Goal: Navigation & Orientation: Find specific page/section

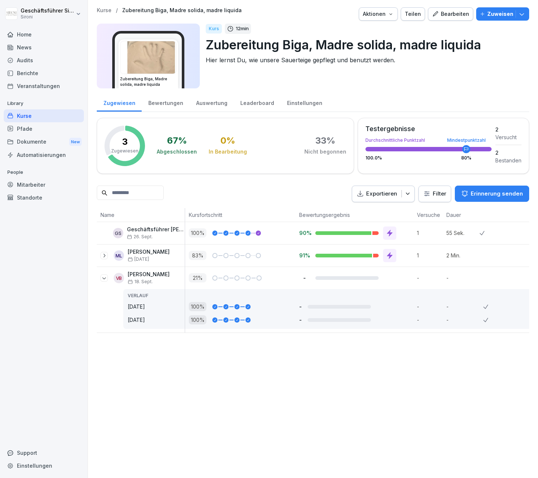
click at [234, 431] on div "Kurse / Zubereitung Biga, Madre solida, madre liquida Aktionen Teilen Bearbeite…" at bounding box center [313, 239] width 450 height 478
click at [19, 36] on div "Home" at bounding box center [44, 34] width 80 height 13
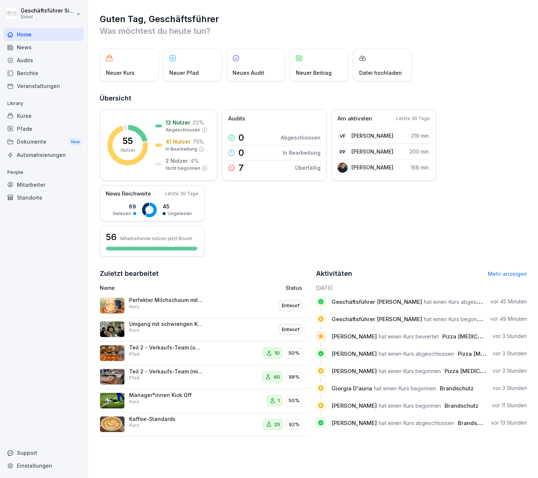
click at [423, 255] on div "55 Nutzer 12 Nutzer 22 % Abgeschlossen 41 Nutzer 75 % In Bearbeitung 2 Nutzer 4…" at bounding box center [313, 182] width 427 height 147
